Goal: Task Accomplishment & Management: Manage account settings

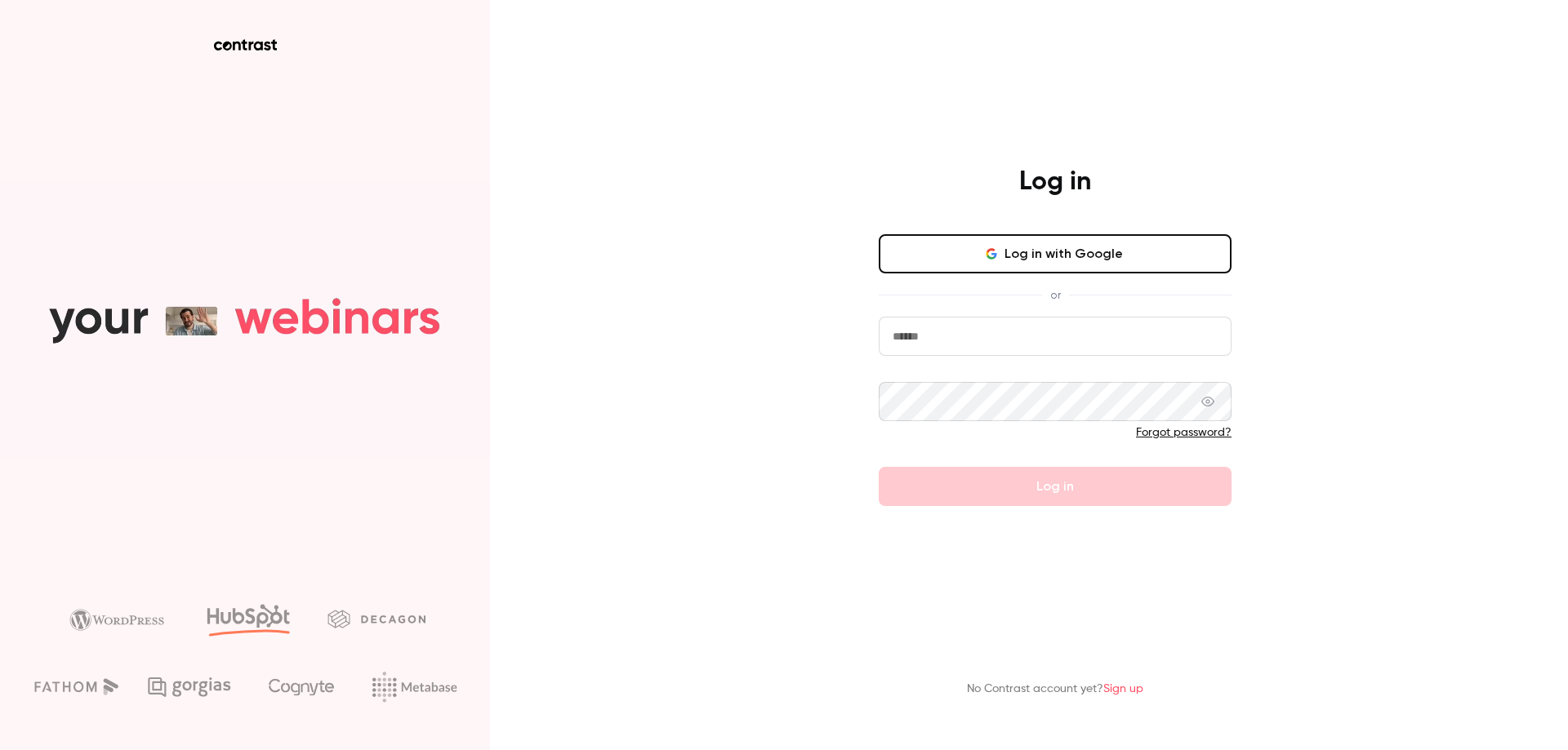
click at [953, 257] on button "Log in with Google" at bounding box center [1055, 254] width 352 height 39
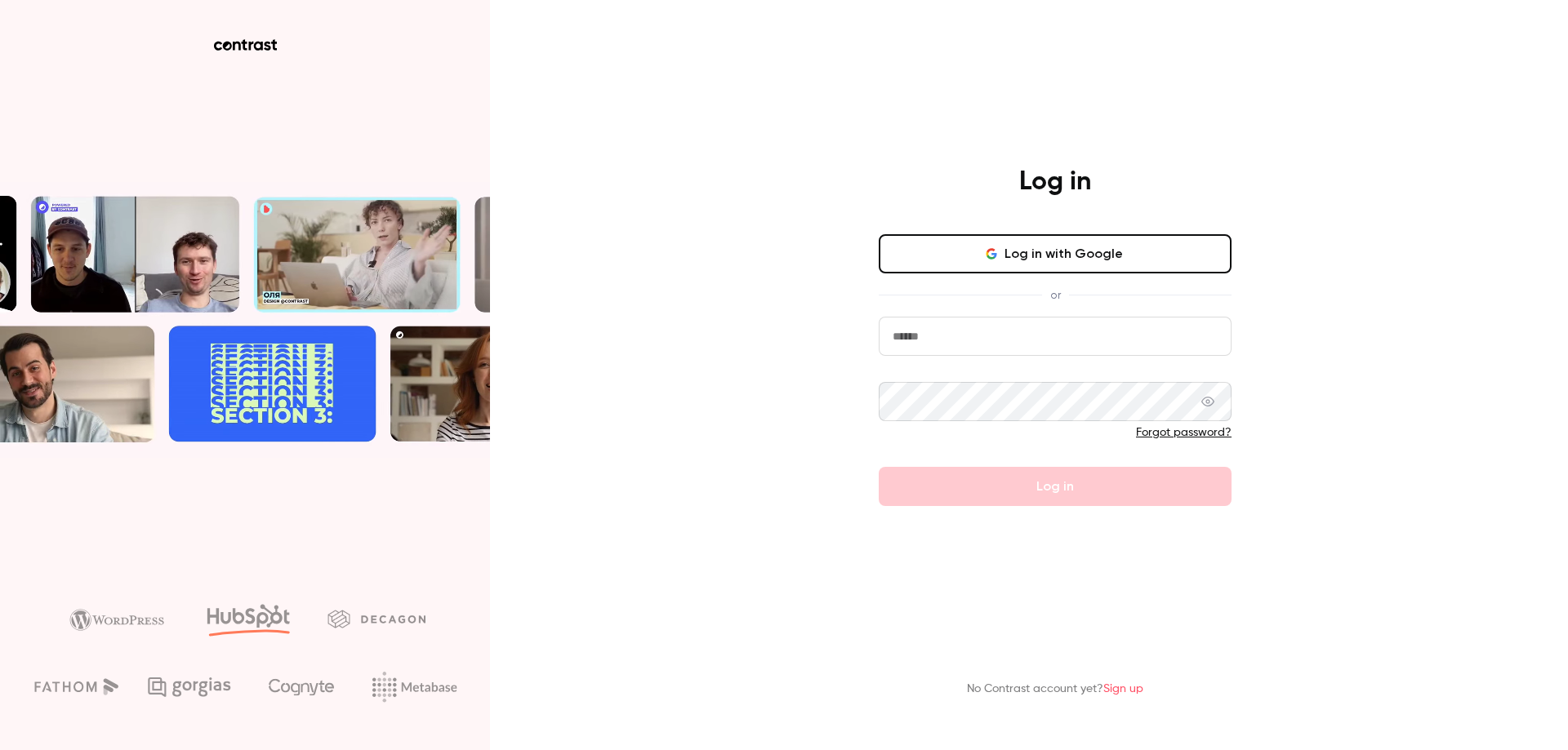
click at [961, 246] on button "Log in with Google" at bounding box center [1055, 254] width 352 height 39
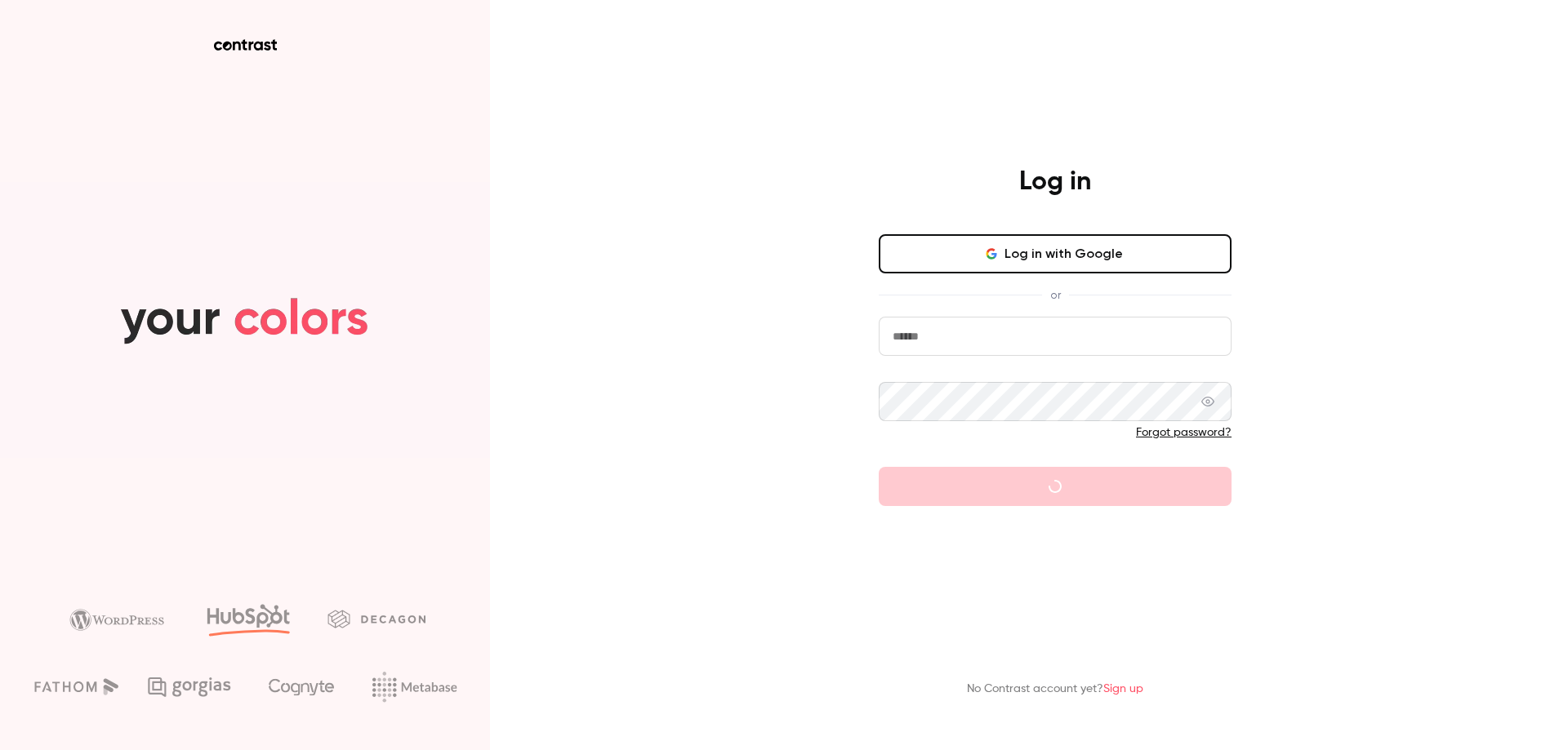
click at [281, 123] on html "Log in Log in with Google or Forgot password? No Contrast account yet? Sign up" at bounding box center [784, 375] width 1568 height 750
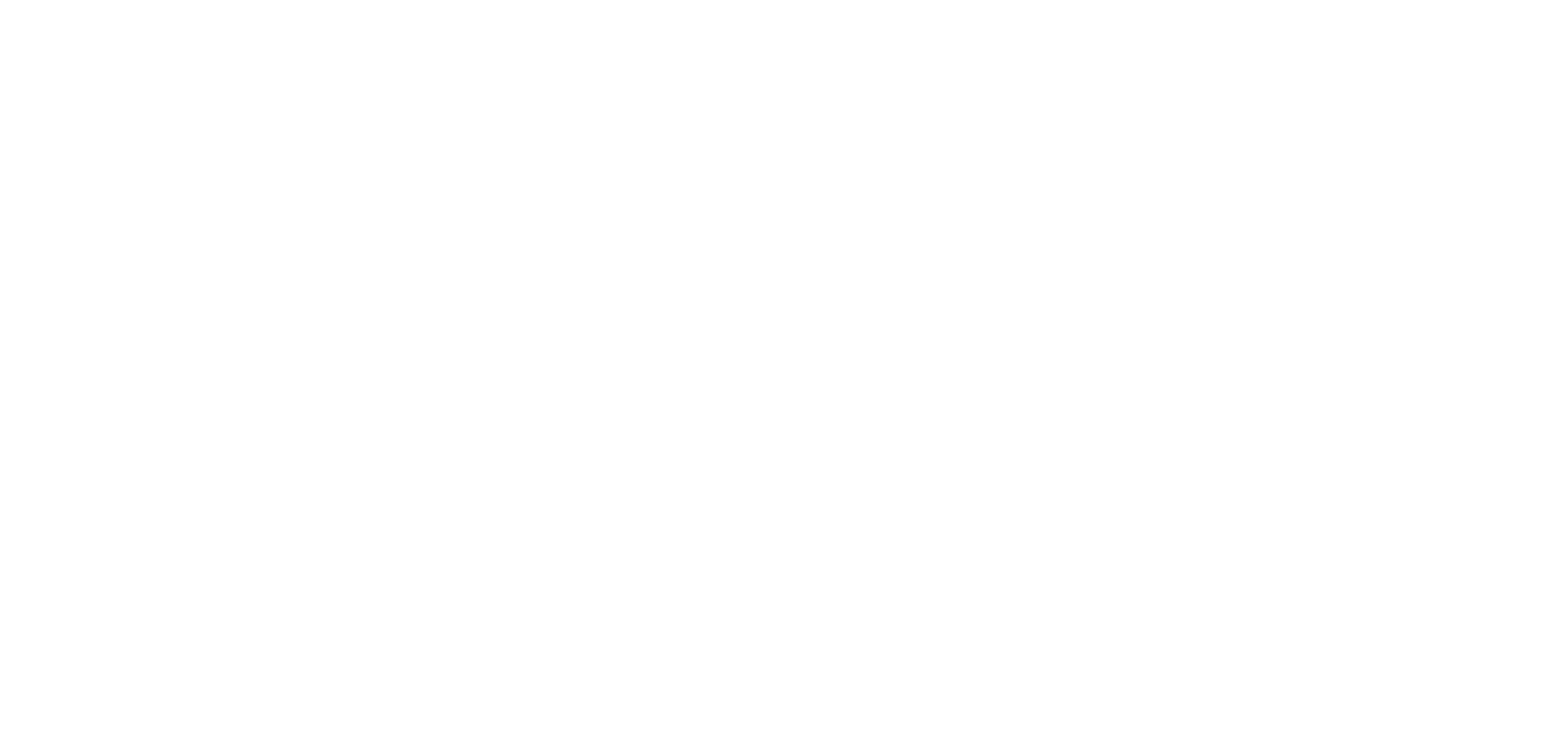
click at [281, 0] on html at bounding box center [784, 0] width 1568 height 0
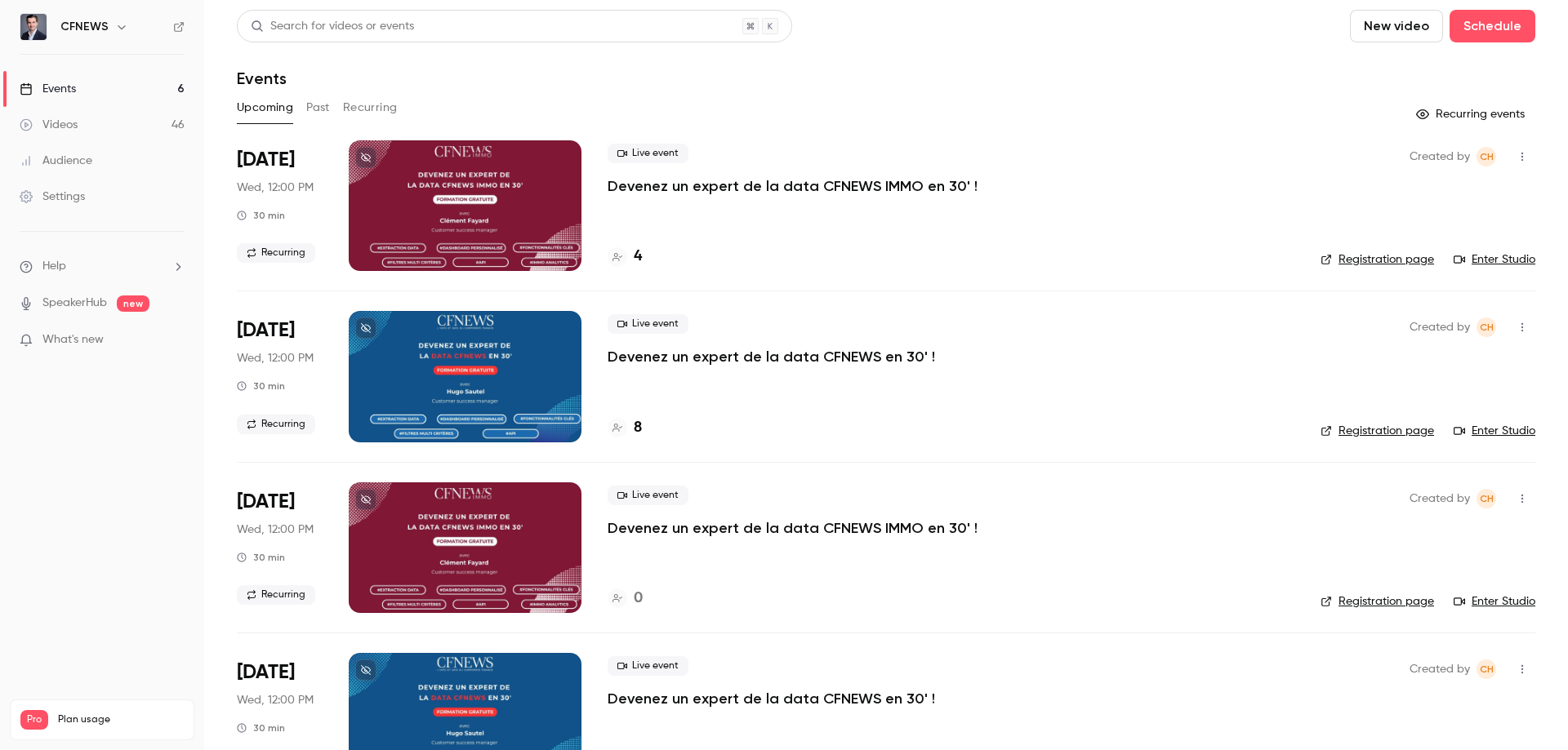
click at [666, 352] on p "Devenez un expert de la data CFNEWS en 30' !" at bounding box center [771, 357] width 328 height 20
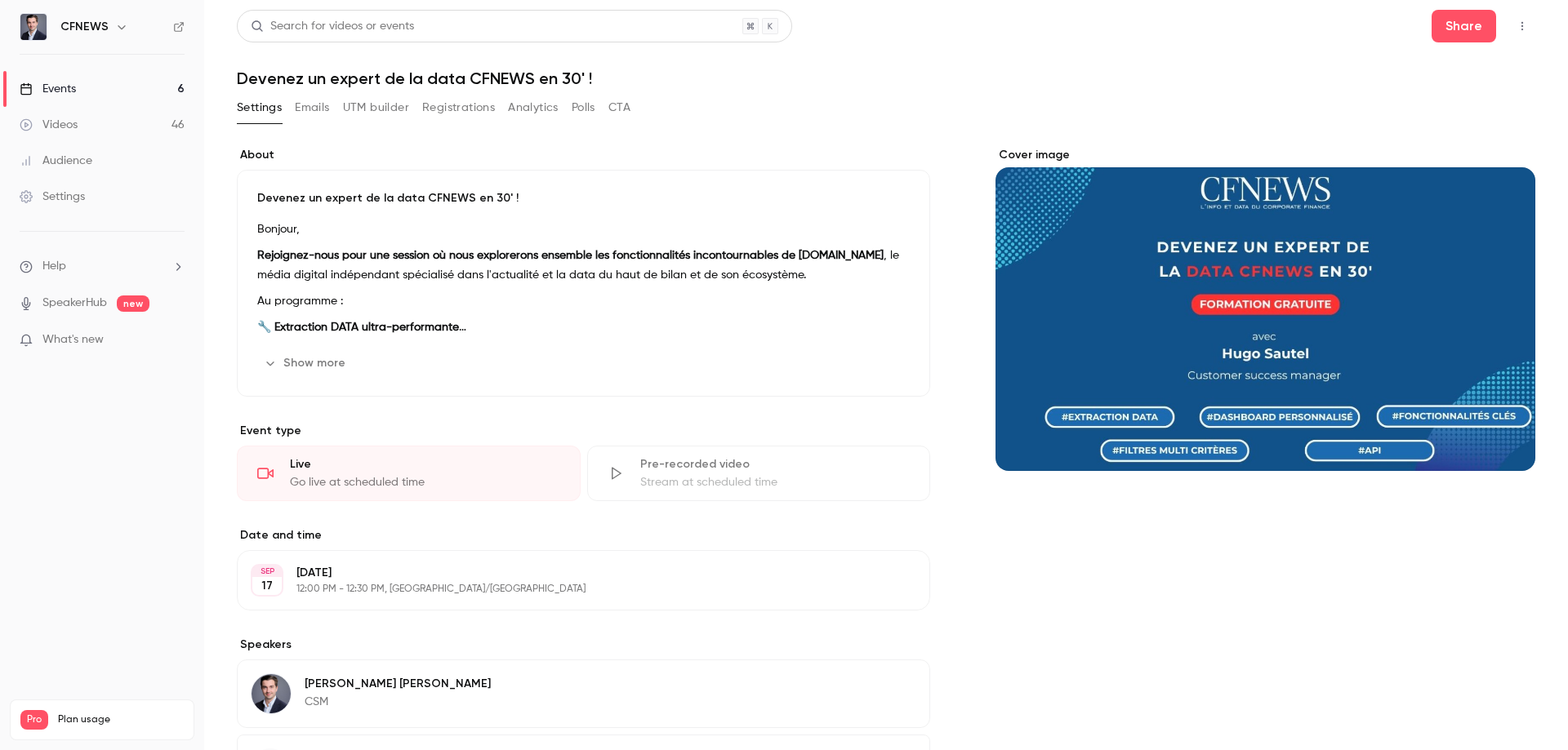
click at [473, 106] on button "Registrations" at bounding box center [458, 107] width 73 height 26
